Goal: Information Seeking & Learning: Learn about a topic

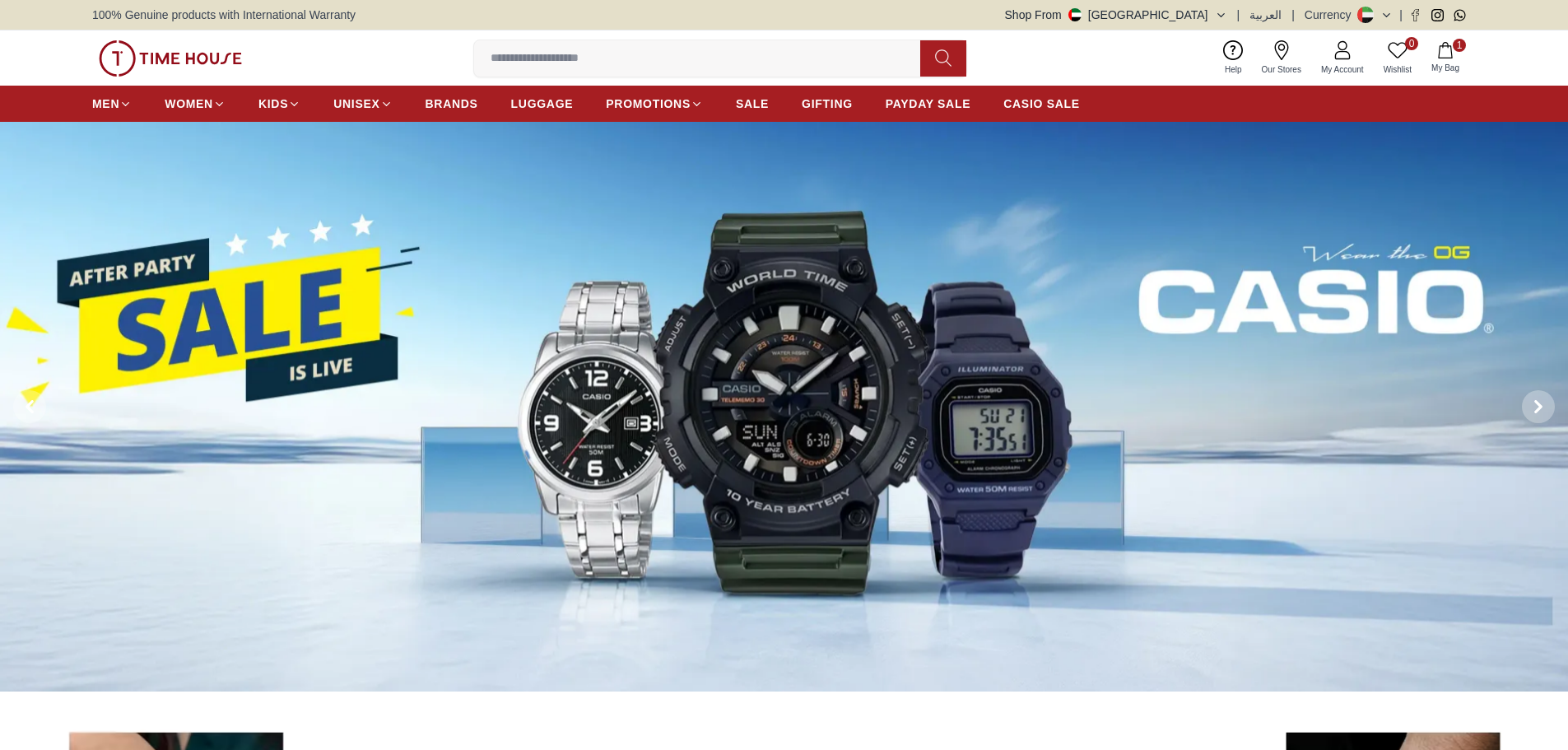
drag, startPoint x: 0, startPoint y: 0, endPoint x: 859, endPoint y: 47, distance: 860.3
click at [859, 47] on input at bounding box center [704, 58] width 459 height 33
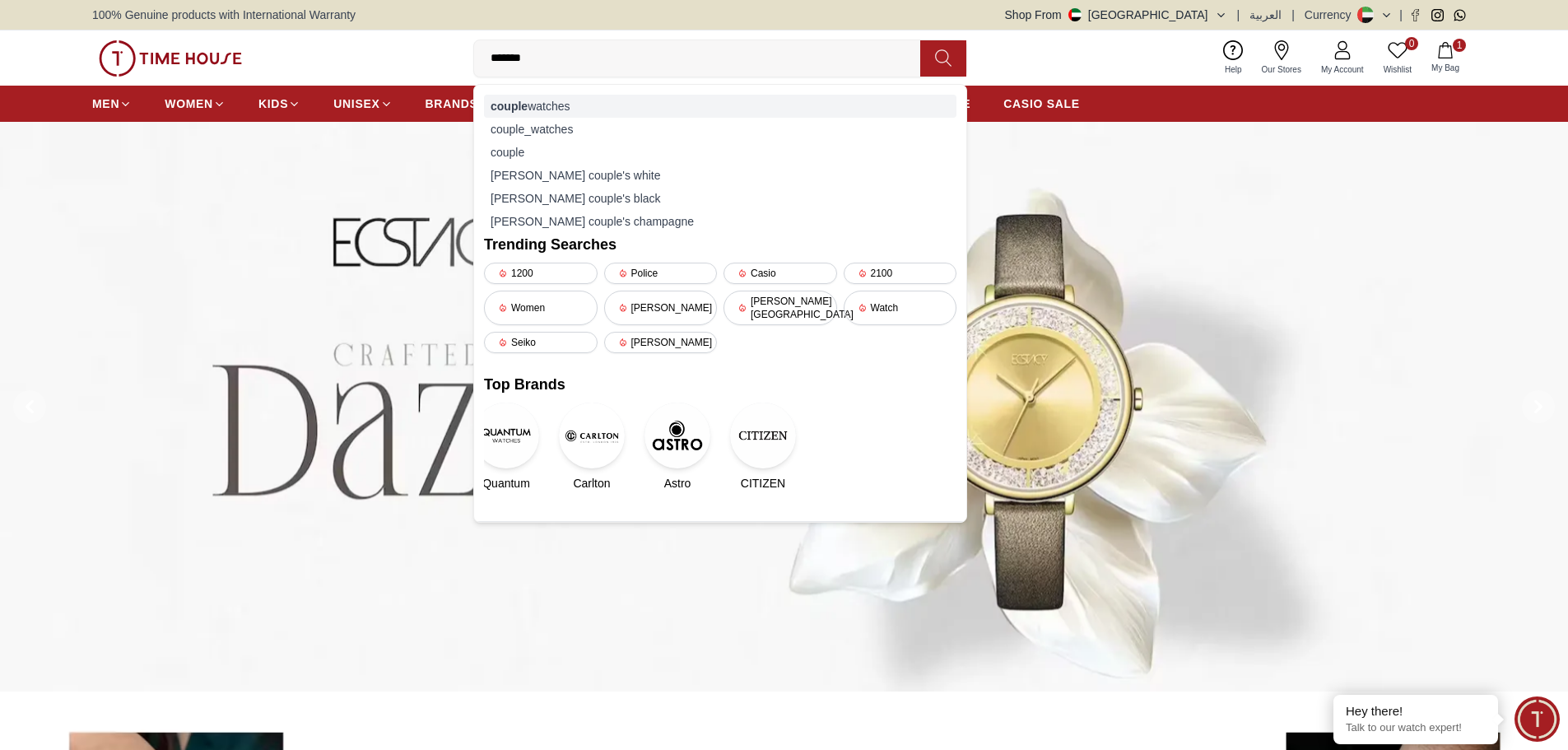
type input "******"
click at [784, 96] on div "couple watches" at bounding box center [720, 105] width 473 height 23
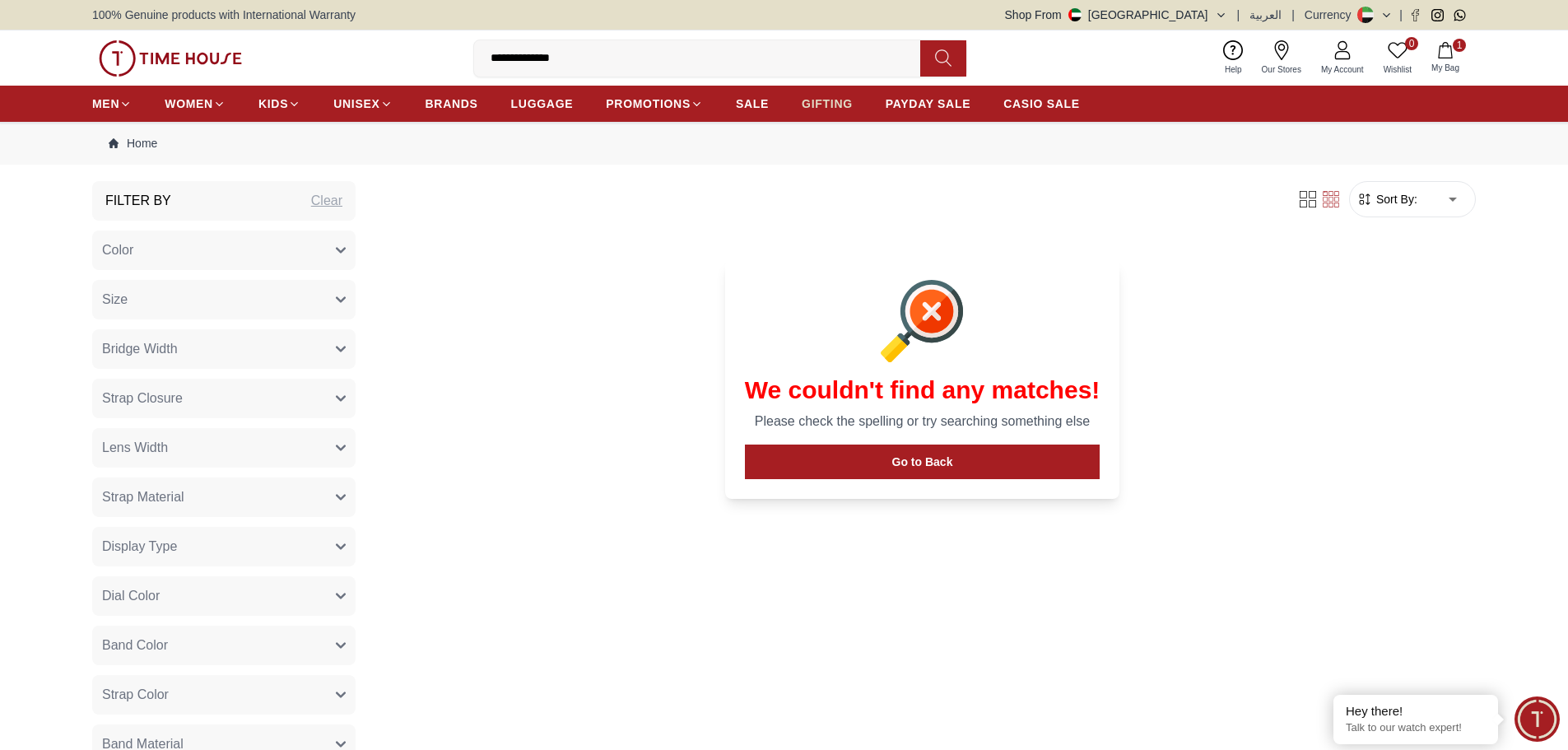
click at [825, 112] on link "GIFTING" at bounding box center [827, 104] width 51 height 30
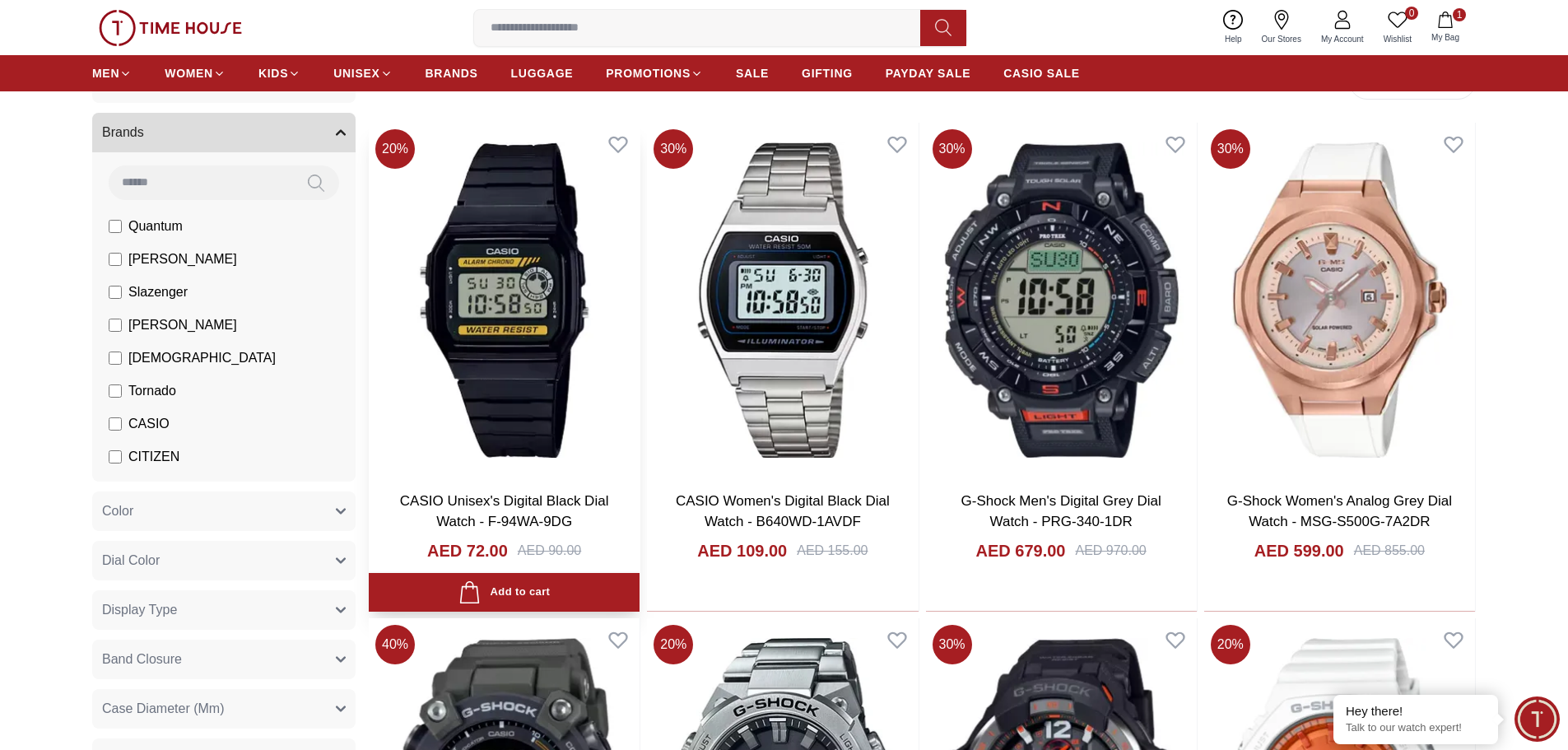
scroll to position [329, 0]
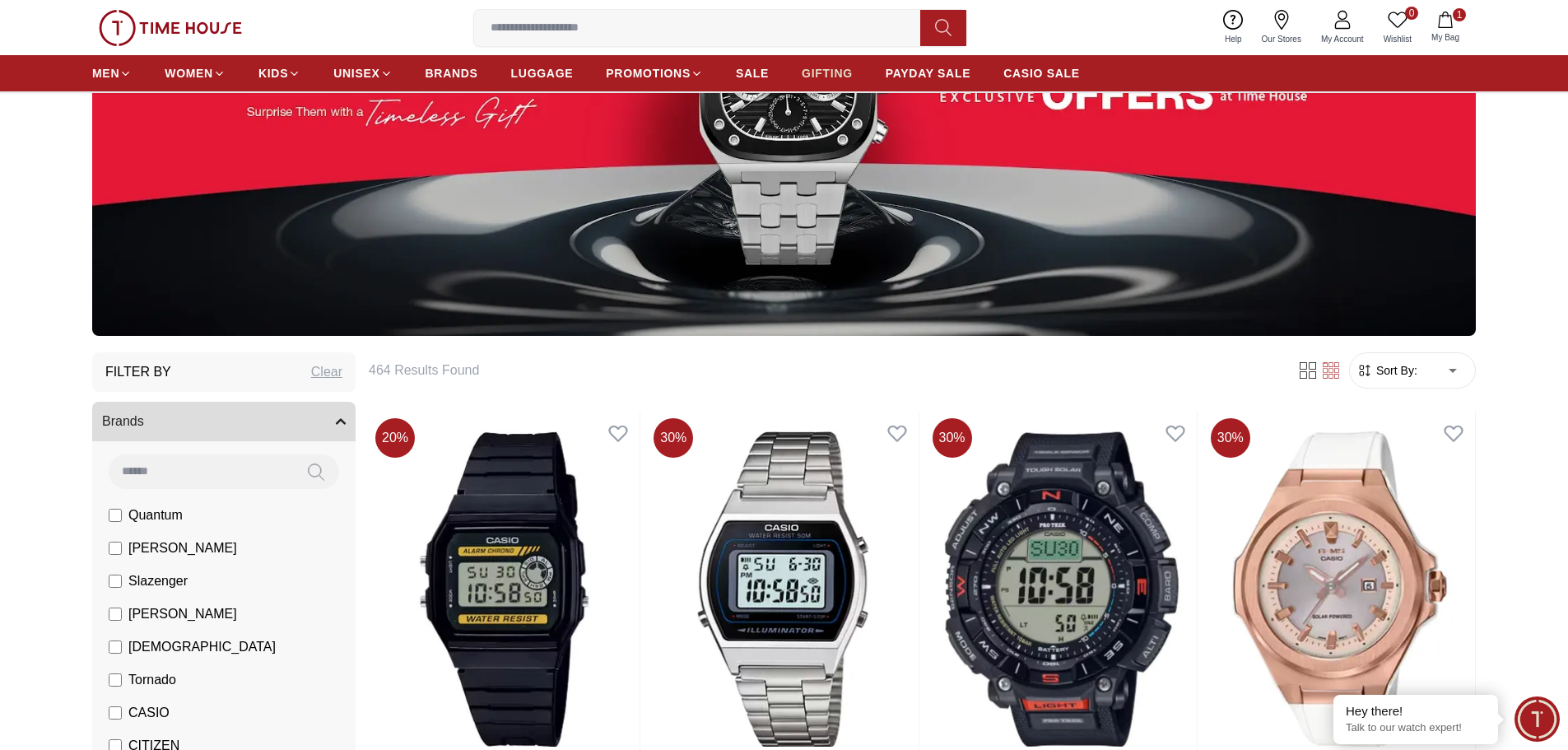
click at [819, 70] on span "GIFTING" at bounding box center [827, 73] width 51 height 17
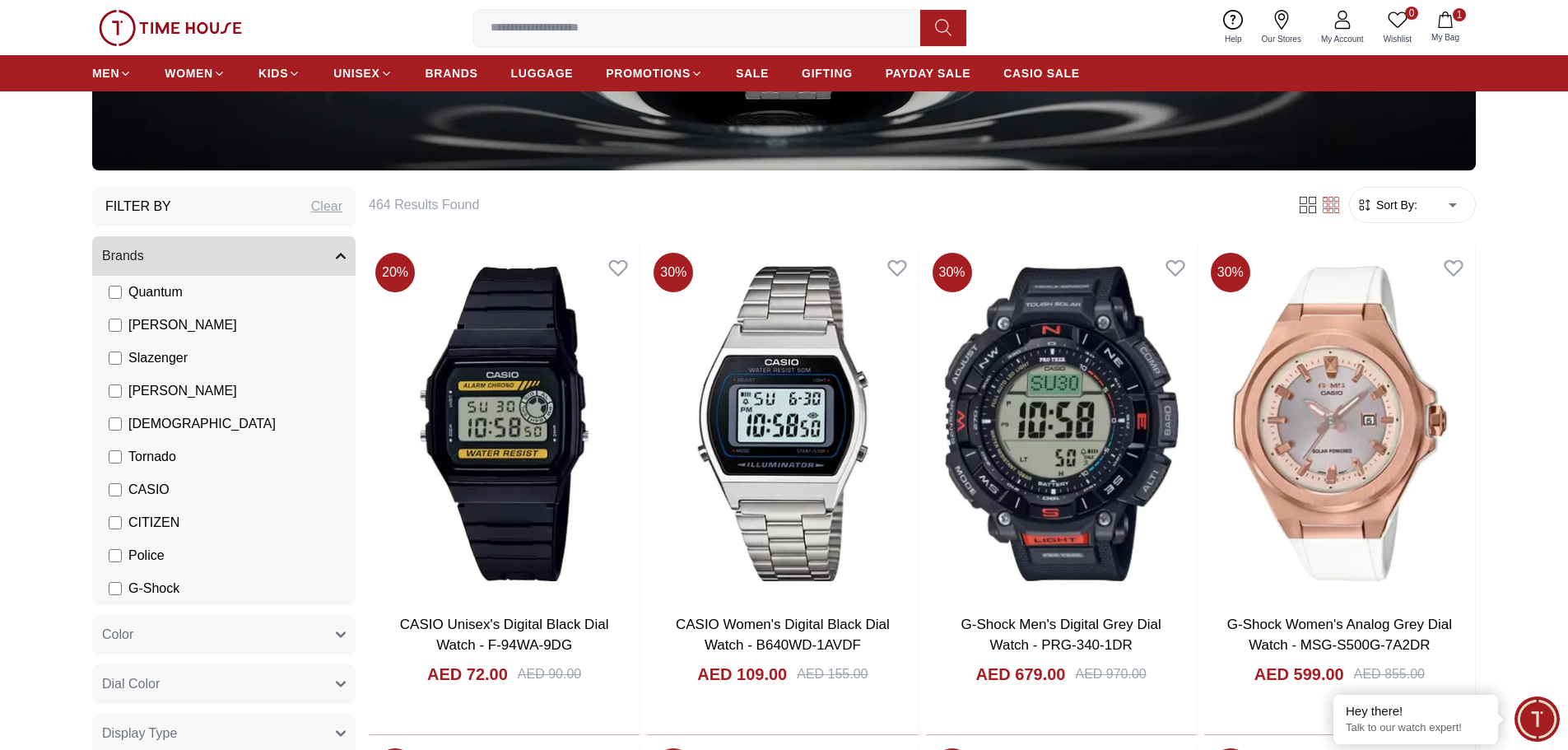
scroll to position [905, 0]
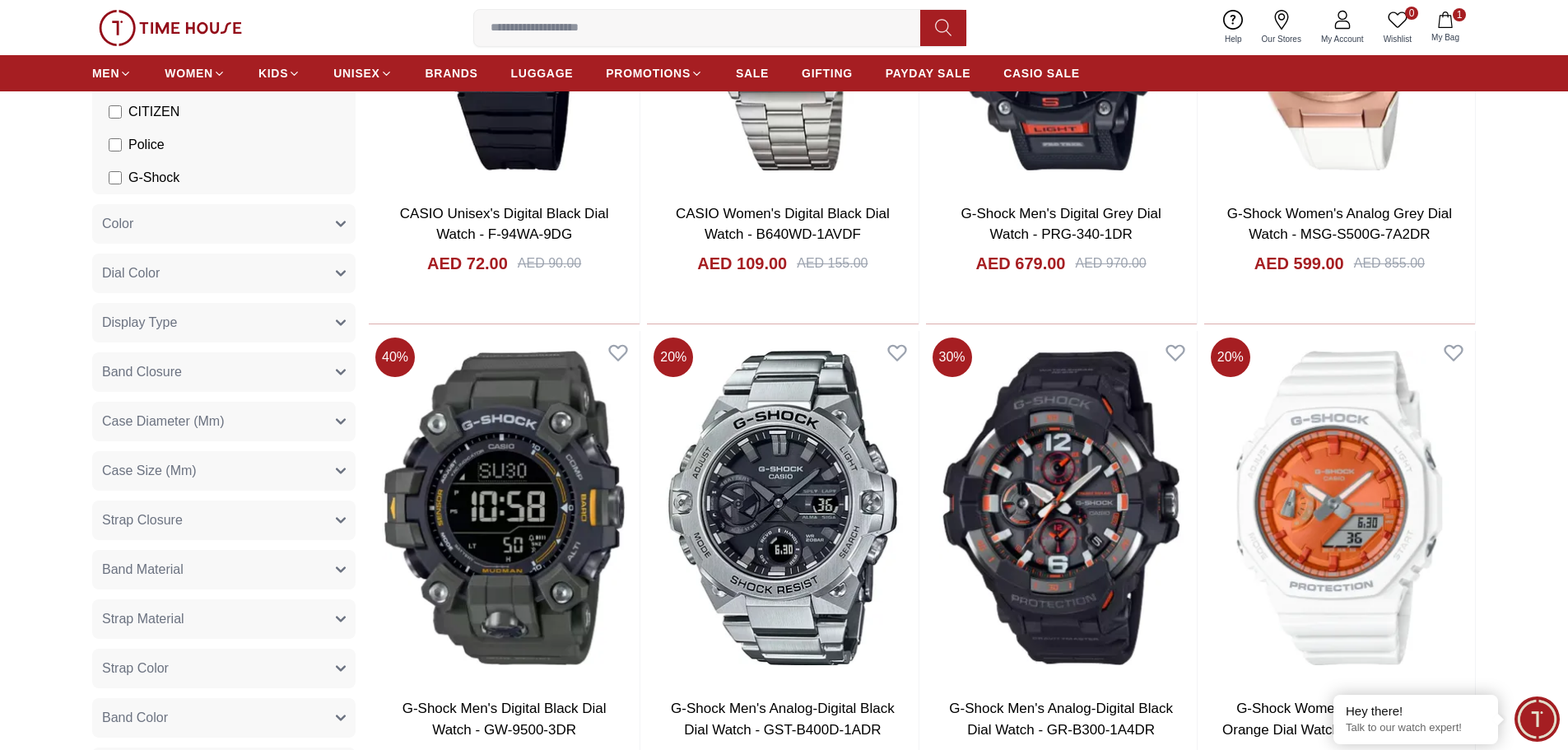
click at [192, 266] on button "Dial Color" at bounding box center [224, 273] width 264 height 40
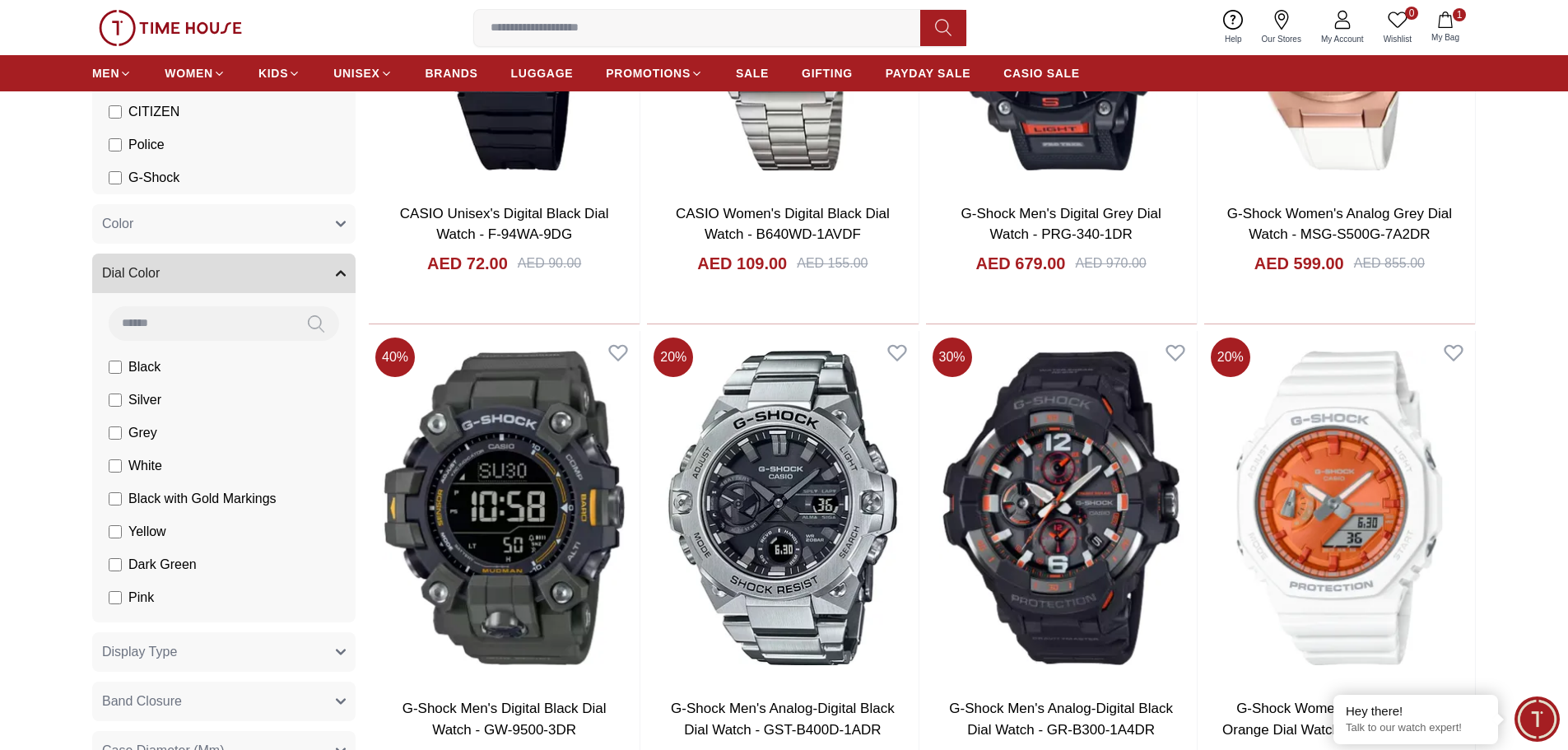
drag, startPoint x: 179, startPoint y: 264, endPoint x: 179, endPoint y: 277, distance: 13.0
click at [179, 263] on button "Dial Color" at bounding box center [224, 273] width 264 height 40
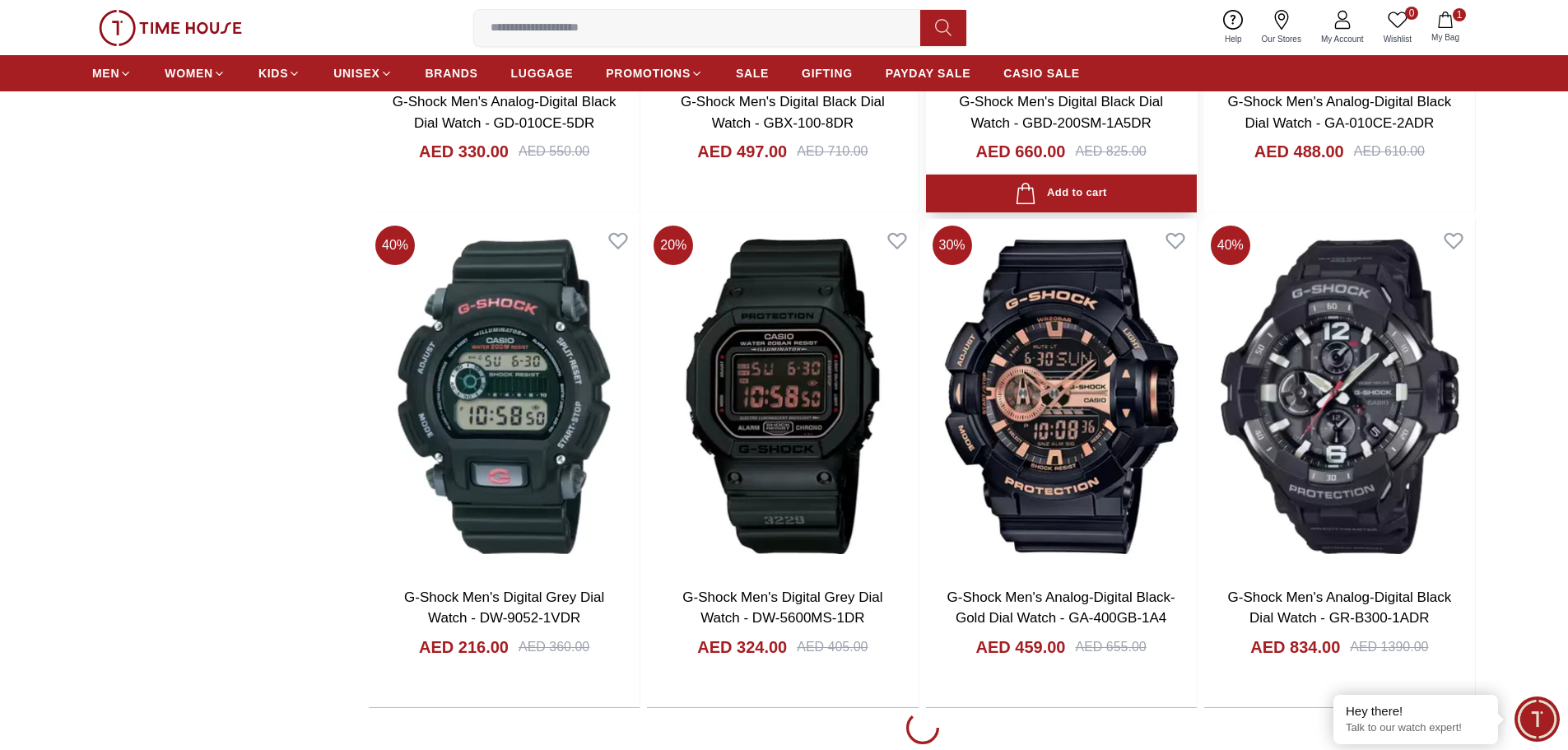
scroll to position [2473, 0]
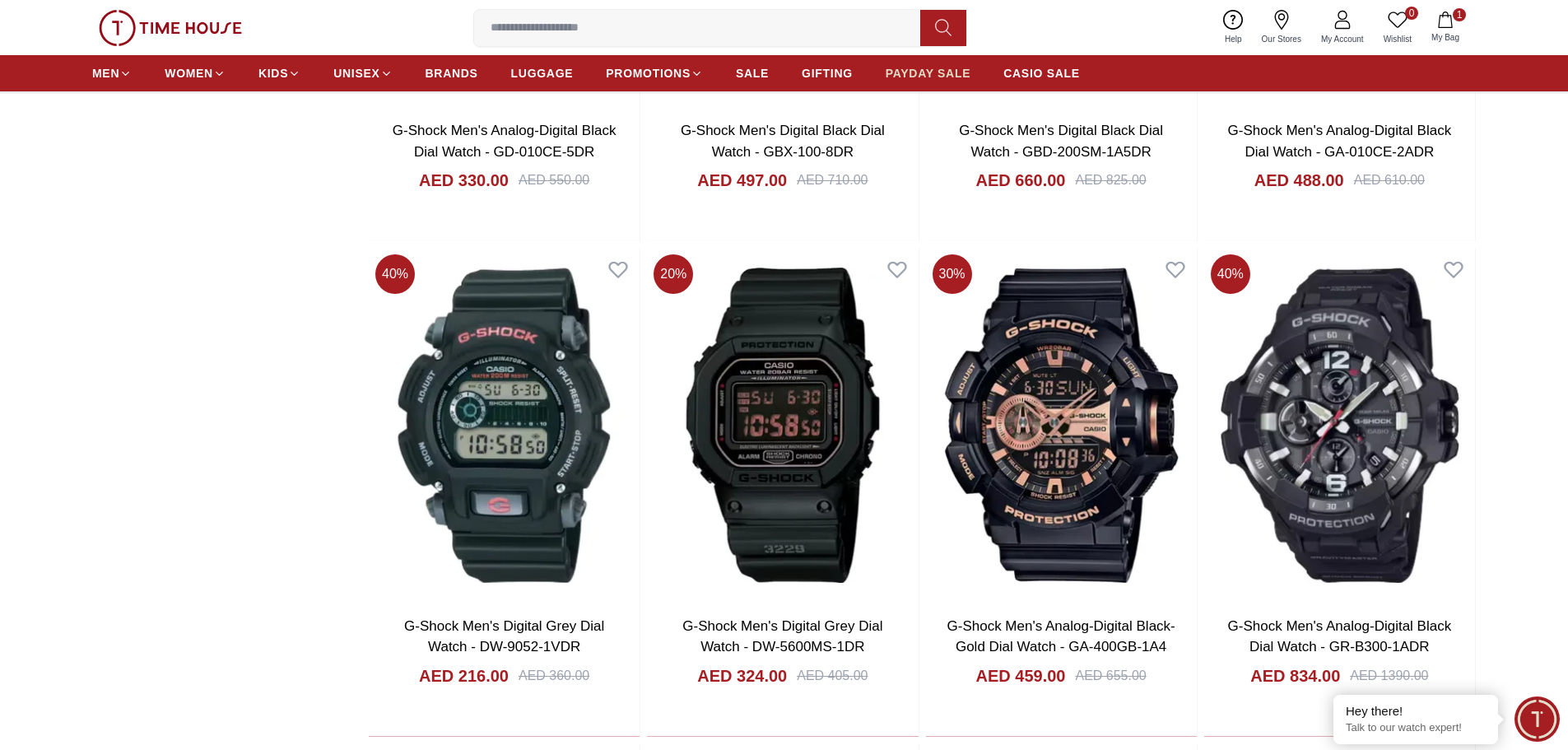
click at [914, 68] on span "PAYDAY SALE" at bounding box center [928, 73] width 85 height 17
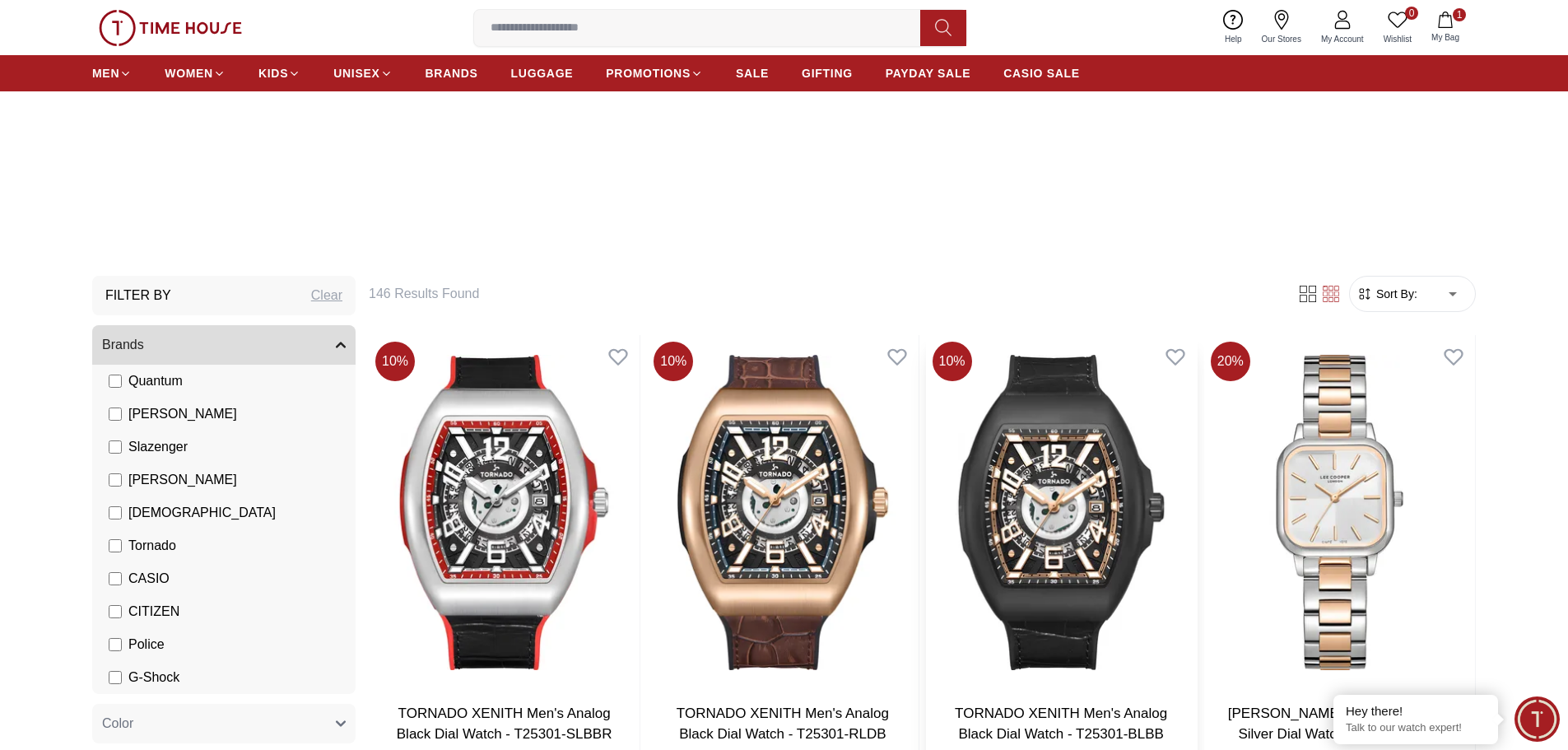
scroll to position [658, 0]
